Goal: Task Accomplishment & Management: Use online tool/utility

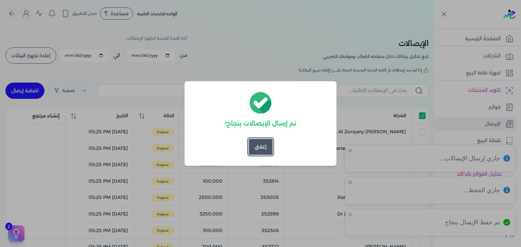
scroll to position [20, 0]
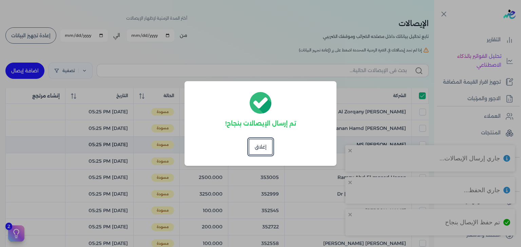
drag, startPoint x: 260, startPoint y: 147, endPoint x: 262, endPoint y: 142, distance: 5.2
click at [260, 147] on button "إغلاق" at bounding box center [260, 147] width 24 height 16
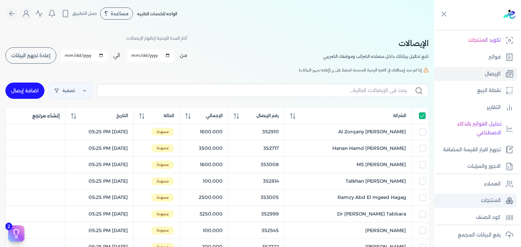
scroll to position [118, 0]
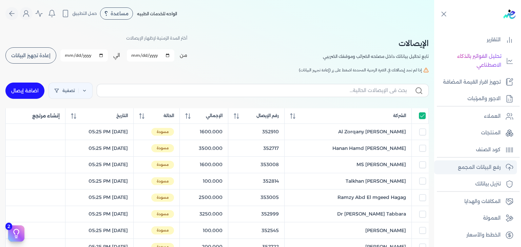
click at [486, 166] on p "رفع البيانات المجمع" at bounding box center [479, 167] width 43 height 9
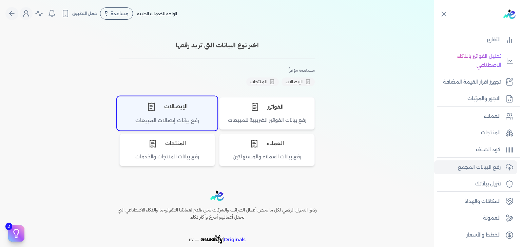
click at [172, 115] on div "الإيصالات" at bounding box center [167, 107] width 100 height 20
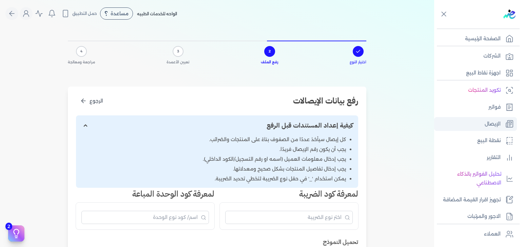
click at [486, 129] on link "الإيصال" at bounding box center [475, 124] width 83 height 14
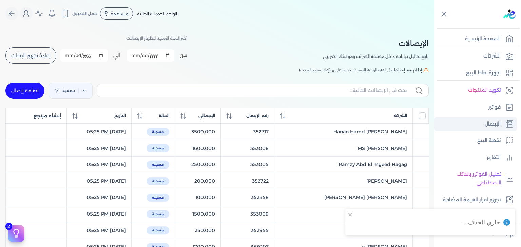
checkbox input "false"
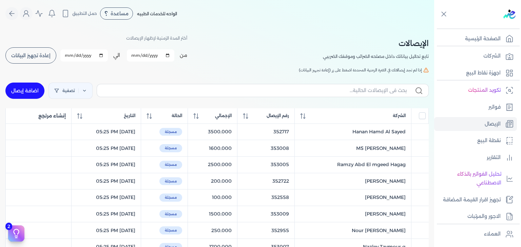
drag, startPoint x: 41, startPoint y: 51, endPoint x: 330, endPoint y: 29, distance: 289.9
click at [41, 51] on button "إعادة تجهيز البيانات" at bounding box center [30, 55] width 51 height 16
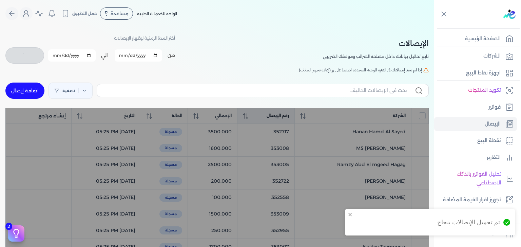
checkbox input "false"
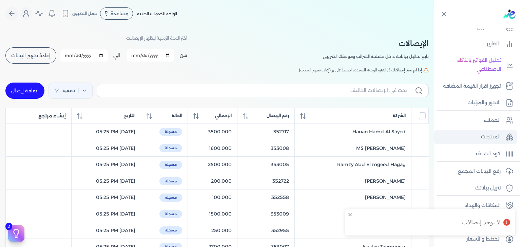
scroll to position [118, 0]
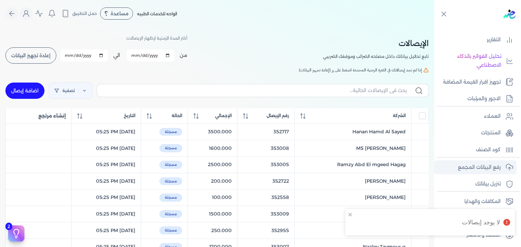
click at [472, 172] on link "رفع البيانات المجمع" at bounding box center [475, 168] width 83 height 14
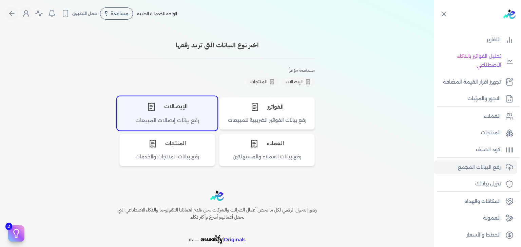
click at [175, 111] on div "الإيصالات" at bounding box center [167, 107] width 100 height 20
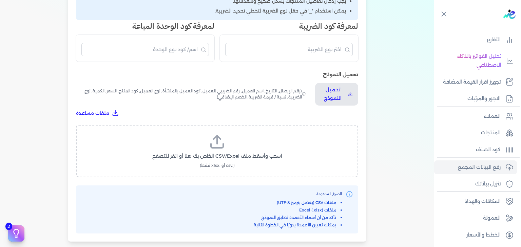
scroll to position [169, 0]
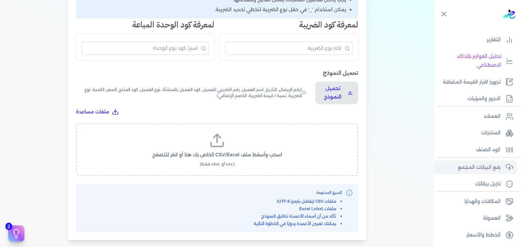
click at [200, 159] on label "اسحب وأسقط ملف CSV/Excel الخاص بك هنا أو انقر للتصفح (.csv أو .xlsx فقط)" at bounding box center [217, 150] width 264 height 35
click at [0, 0] on input "اسحب وأسقط ملف CSV/Excel الخاص بك هنا أو انقر للتصفح (.csv أو .xlsx فقط)" at bounding box center [0, 0] width 0 height 0
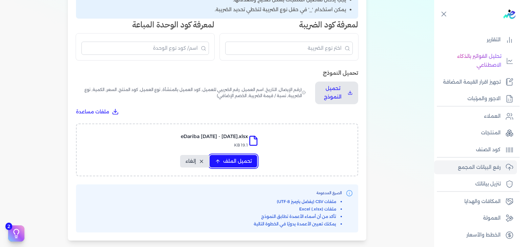
click at [230, 161] on span "تحميل الملف" at bounding box center [237, 161] width 28 height 7
select select "رقم الإيصال"
select select "أسم العميل"
select select "وصف البند"
select select "سيريال المنتج"
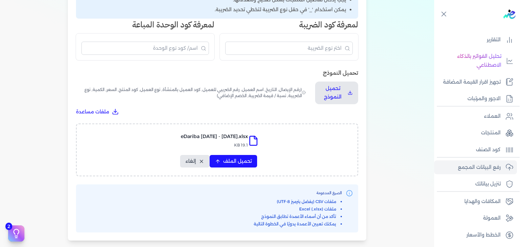
select select "السعر"
select select "الكمية"
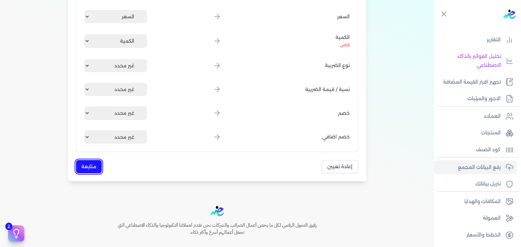
click at [102, 169] on button "متابعة" at bounding box center [89, 166] width 26 height 13
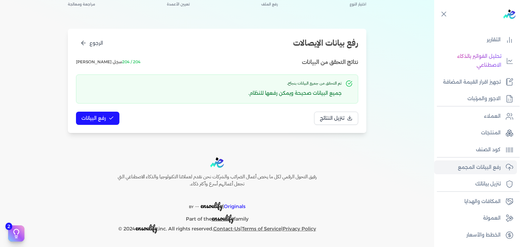
scroll to position [57, 0]
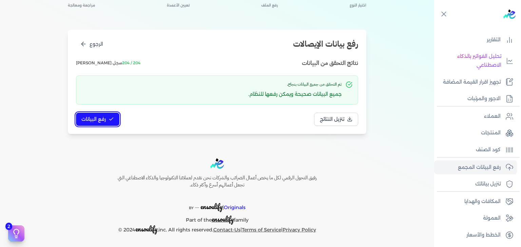
click at [93, 120] on span "رفع البيانات" at bounding box center [93, 119] width 24 height 7
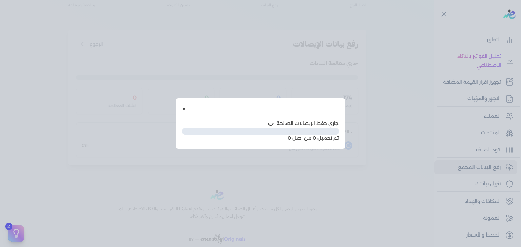
scroll to position [20, 0]
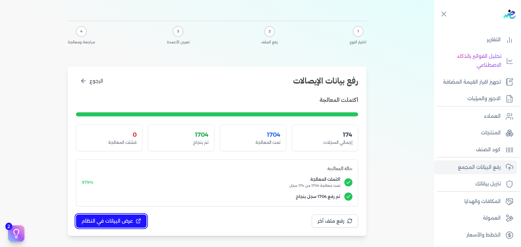
drag, startPoint x: 122, startPoint y: 224, endPoint x: 186, endPoint y: 138, distance: 107.6
click at [122, 224] on span "عرض البيانات في النظام" at bounding box center [107, 221] width 52 height 7
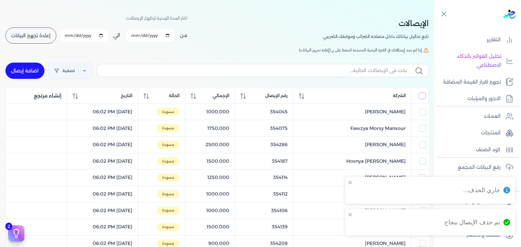
click at [424, 93] on input "All items unselected" at bounding box center [422, 96] width 7 height 7
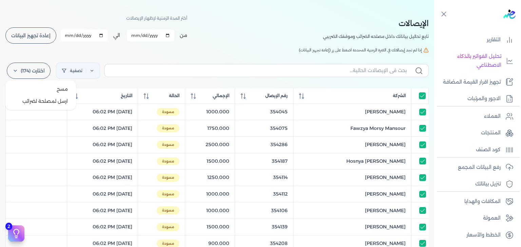
click at [46, 69] on label "اختارت (174)" at bounding box center [29, 71] width 44 height 16
click at [48, 99] on button "ارسل لمصلحة لضرائب" at bounding box center [40, 101] width 65 height 12
checkbox input "true"
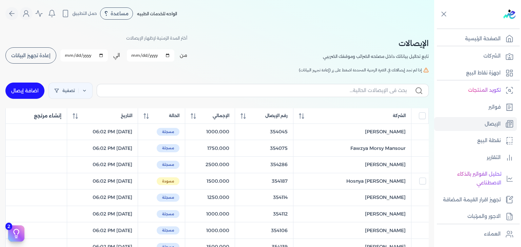
checkbox input "false"
